Goal: Check status: Check status

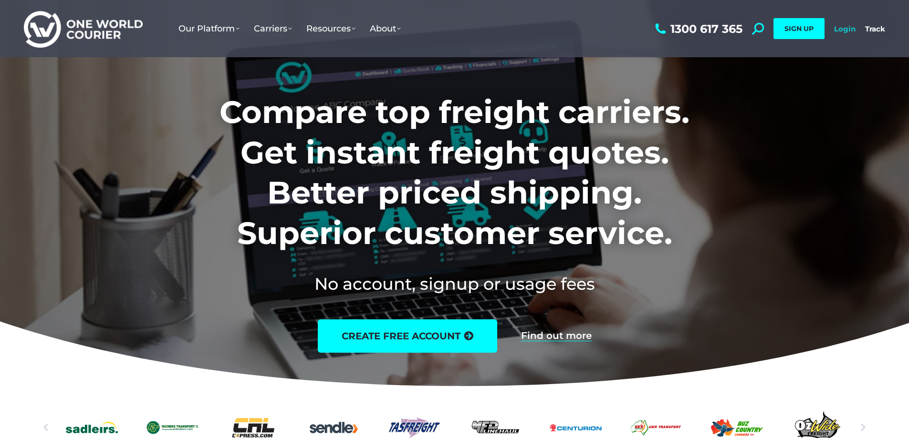
click at [834, 31] on link "Login" at bounding box center [844, 28] width 21 height 9
click at [843, 26] on link "Login" at bounding box center [844, 28] width 21 height 9
click at [851, 29] on link "Login" at bounding box center [844, 28] width 21 height 9
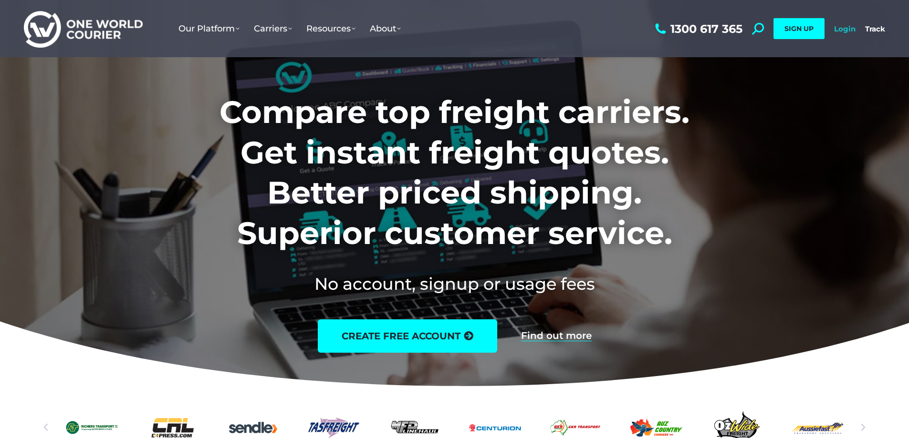
click at [844, 31] on link "Login" at bounding box center [844, 28] width 21 height 9
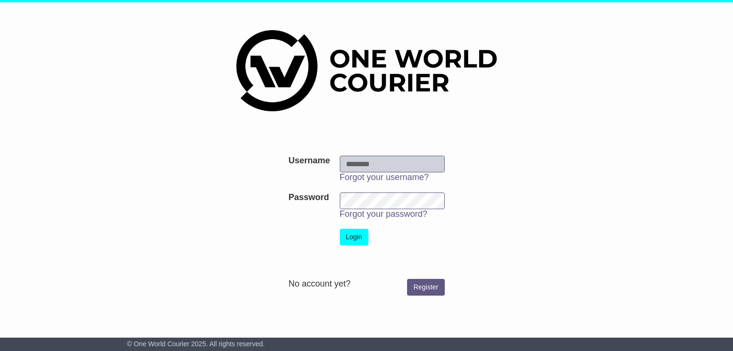
type input "**********"
click at [359, 235] on button "Login" at bounding box center [354, 237] width 29 height 17
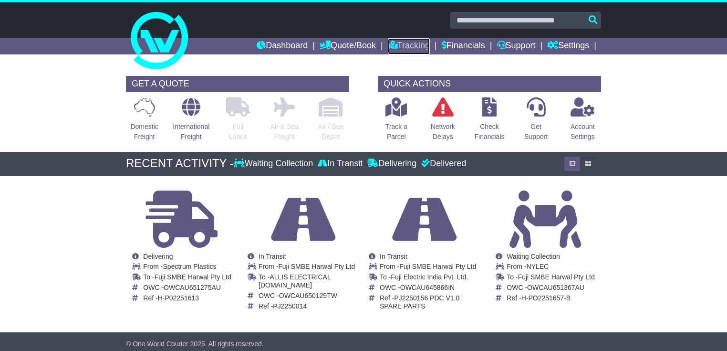
click at [406, 46] on link "Tracking" at bounding box center [409, 46] width 42 height 16
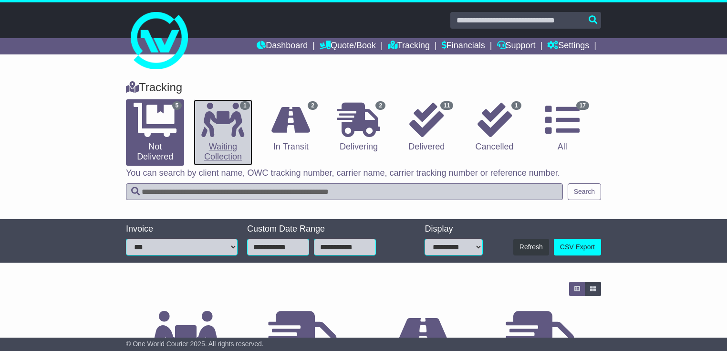
click at [225, 153] on link "1 Waiting Collection" at bounding box center [223, 132] width 58 height 66
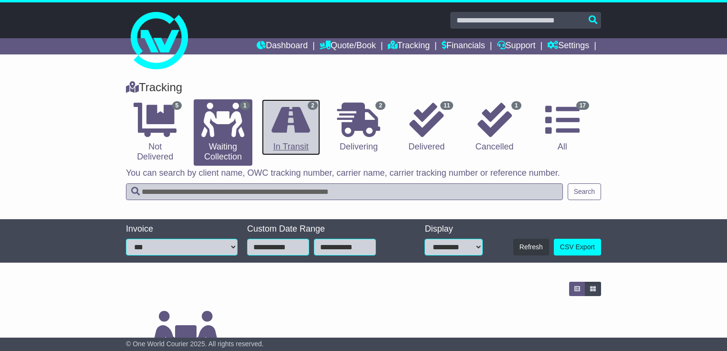
click at [293, 143] on link "2 In Transit" at bounding box center [291, 127] width 58 height 56
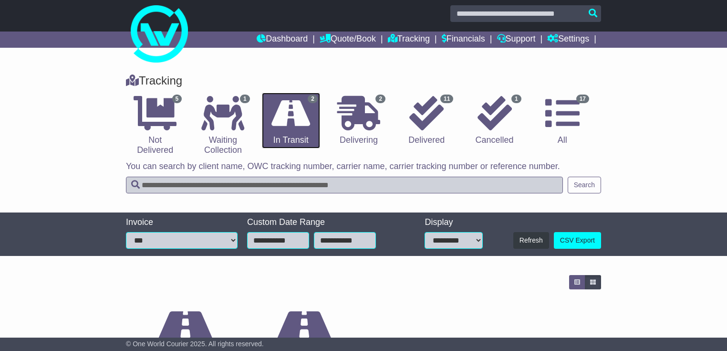
scroll to position [115, 0]
